Goal: Navigation & Orientation: Find specific page/section

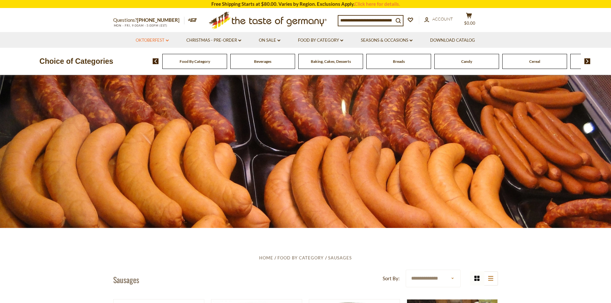
click at [162, 41] on link "Oktoberfest dropdown_arrow" at bounding box center [152, 40] width 33 height 7
click at [146, 57] on link "All Oktoberfest" at bounding box center [148, 57] width 33 height 6
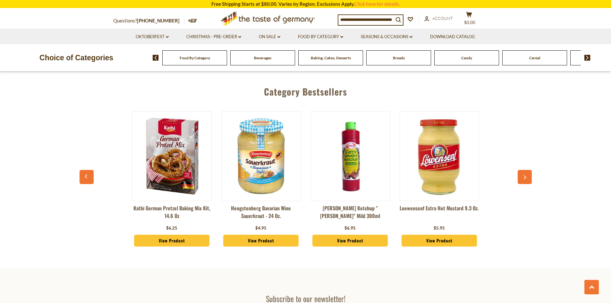
scroll to position [1731, 0]
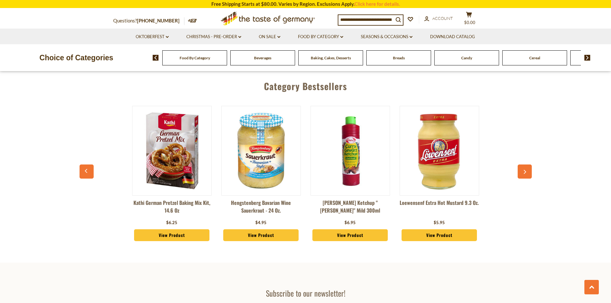
click at [525, 164] on button "button" at bounding box center [524, 171] width 14 height 14
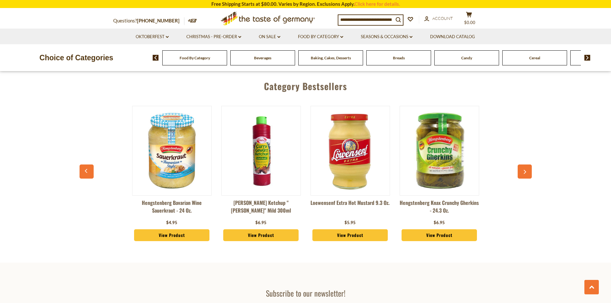
click at [525, 164] on button "button" at bounding box center [524, 171] width 14 height 14
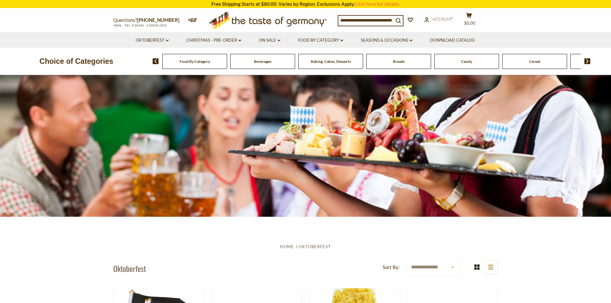
scroll to position [0, 0]
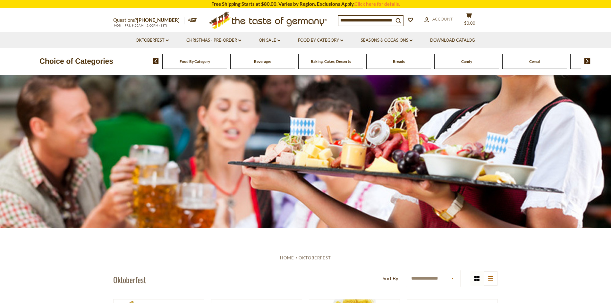
click at [196, 63] on span "Food By Category" at bounding box center [194, 61] width 30 height 5
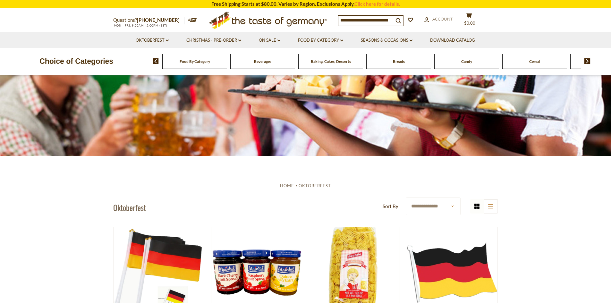
scroll to position [96, 0]
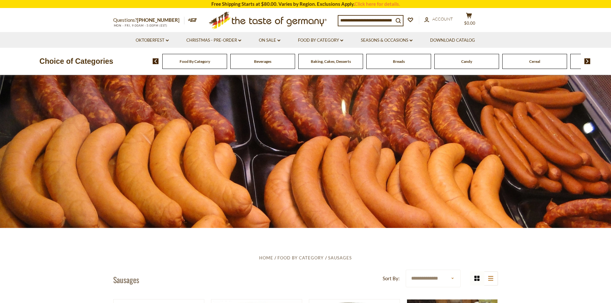
click at [586, 61] on img at bounding box center [587, 61] width 6 height 6
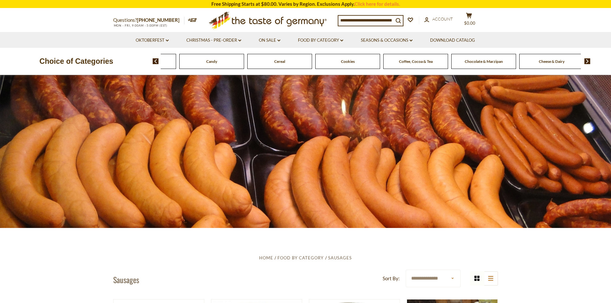
click at [586, 61] on img at bounding box center [587, 61] width 6 height 6
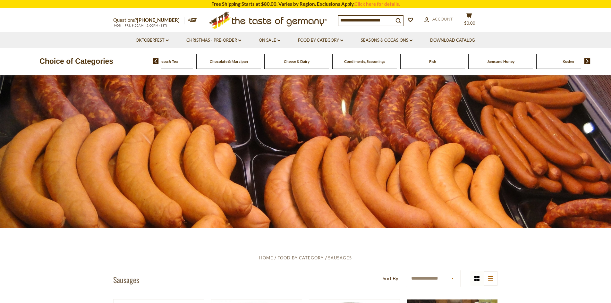
click at [586, 61] on img at bounding box center [587, 61] width 6 height 6
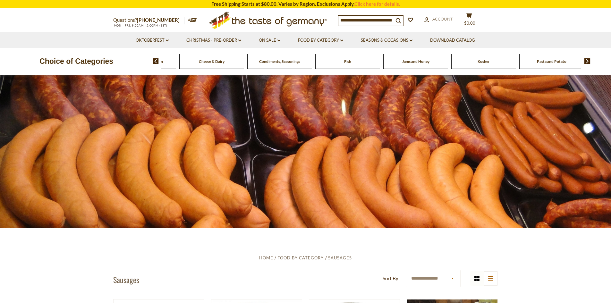
click at [586, 61] on img at bounding box center [587, 61] width 6 height 6
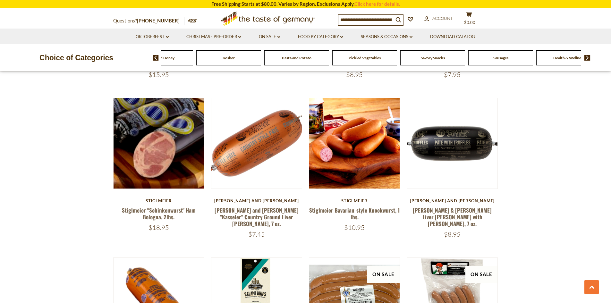
scroll to position [513, 0]
